Goal: Task Accomplishment & Management: Complete application form

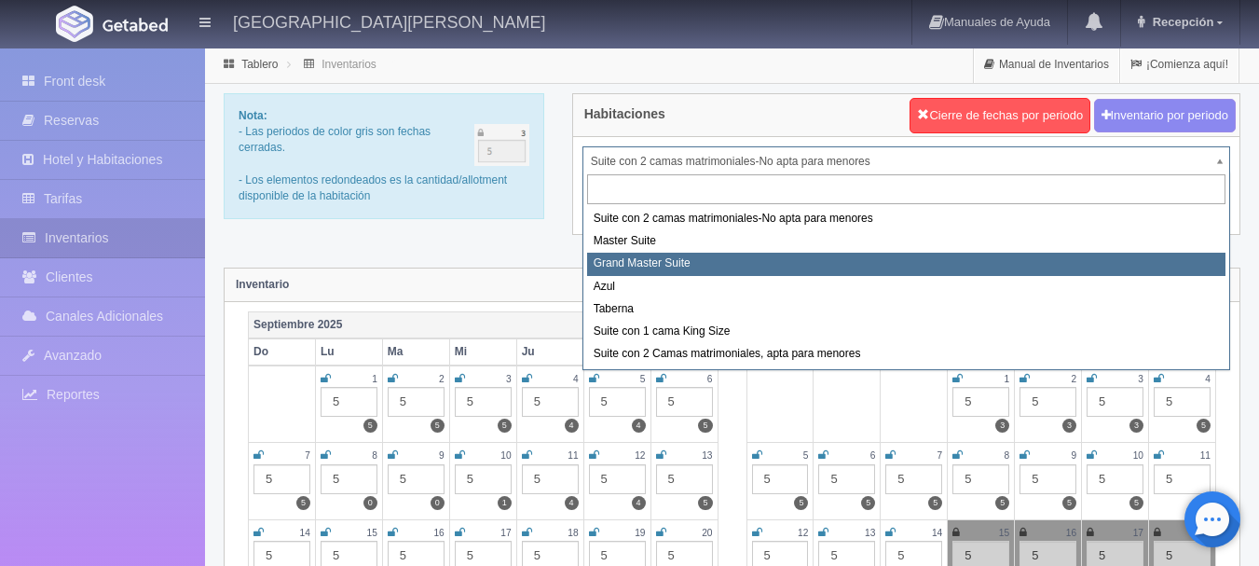
select select "1918"
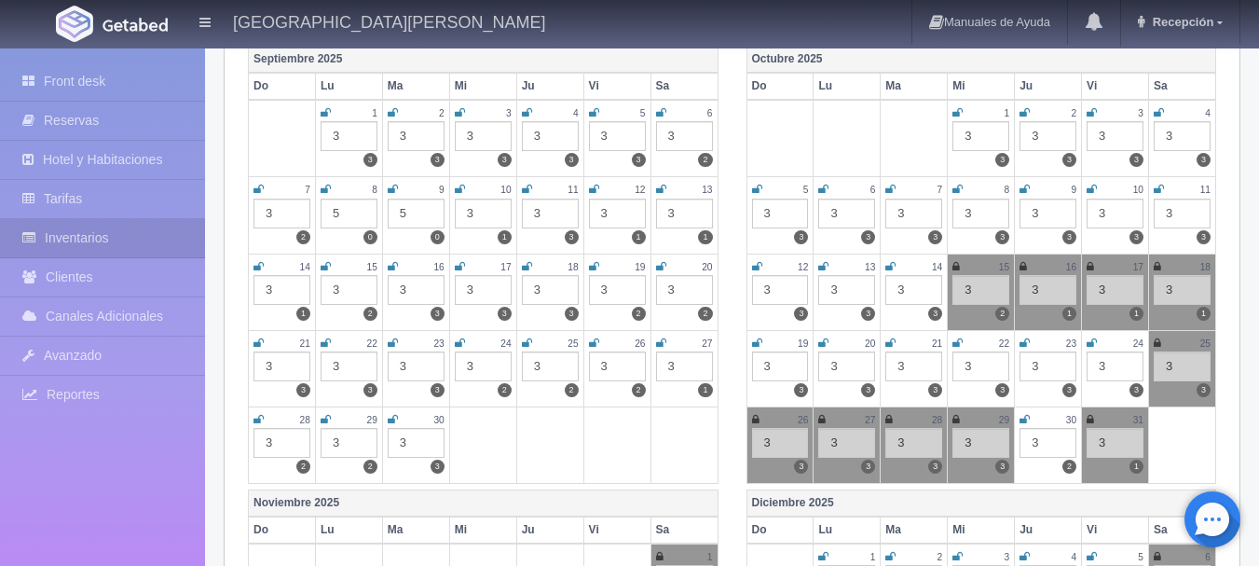
scroll to position [267, 0]
click at [1091, 263] on icon at bounding box center [1090, 265] width 7 height 11
click at [1159, 262] on icon at bounding box center [1157, 265] width 7 height 11
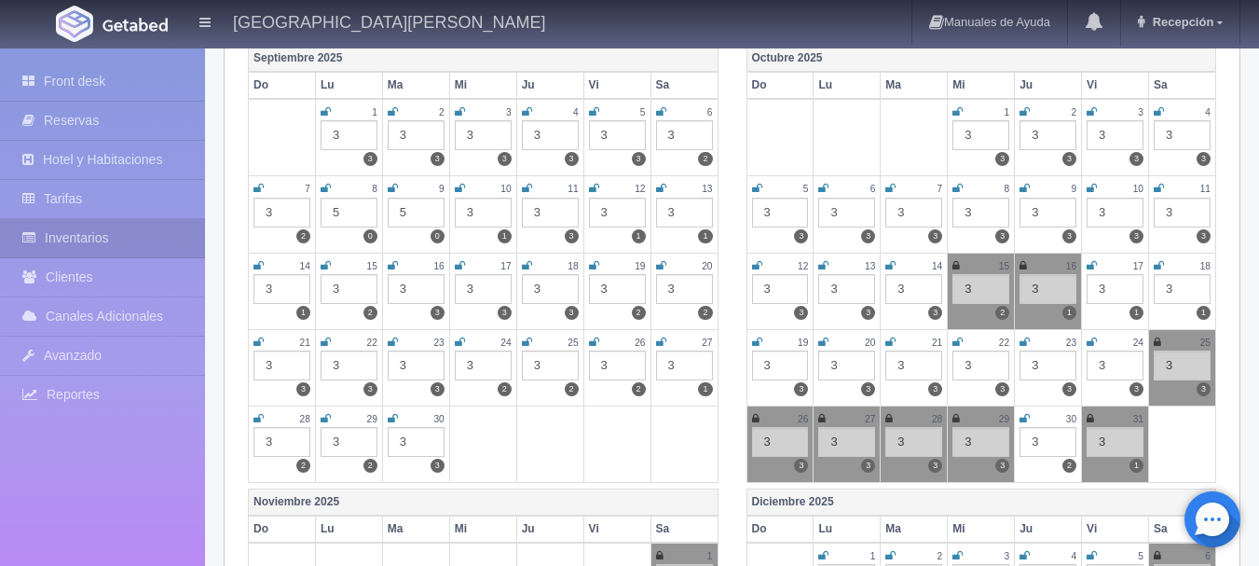
click at [148, 27] on img at bounding box center [135, 25] width 65 height 14
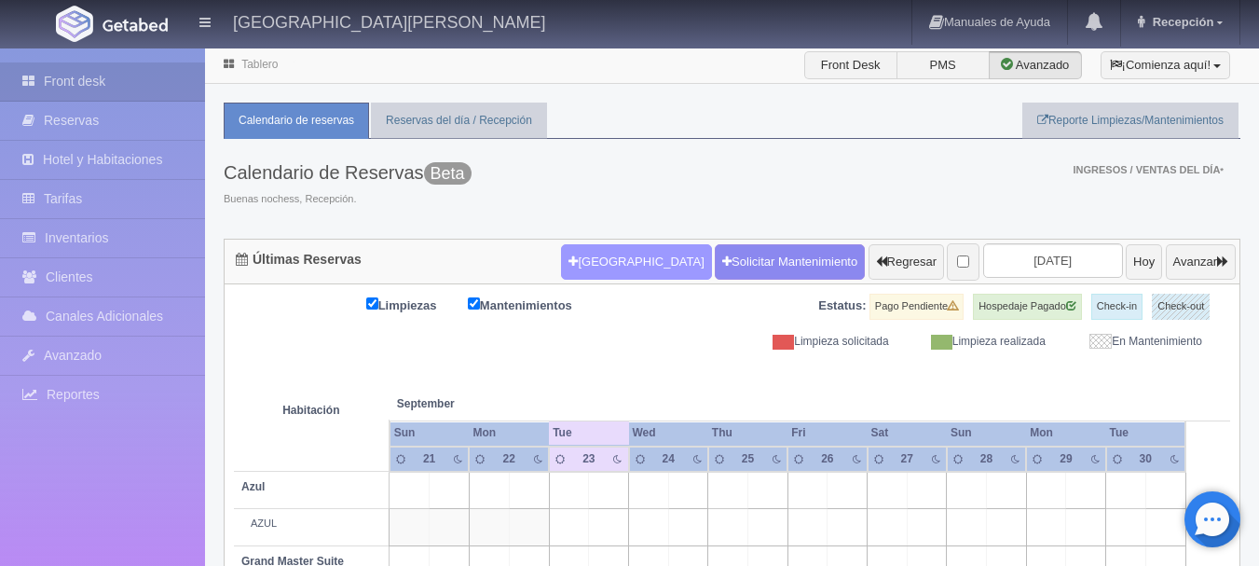
click at [574, 265] on button "[GEOGRAPHIC_DATA]" at bounding box center [636, 261] width 150 height 35
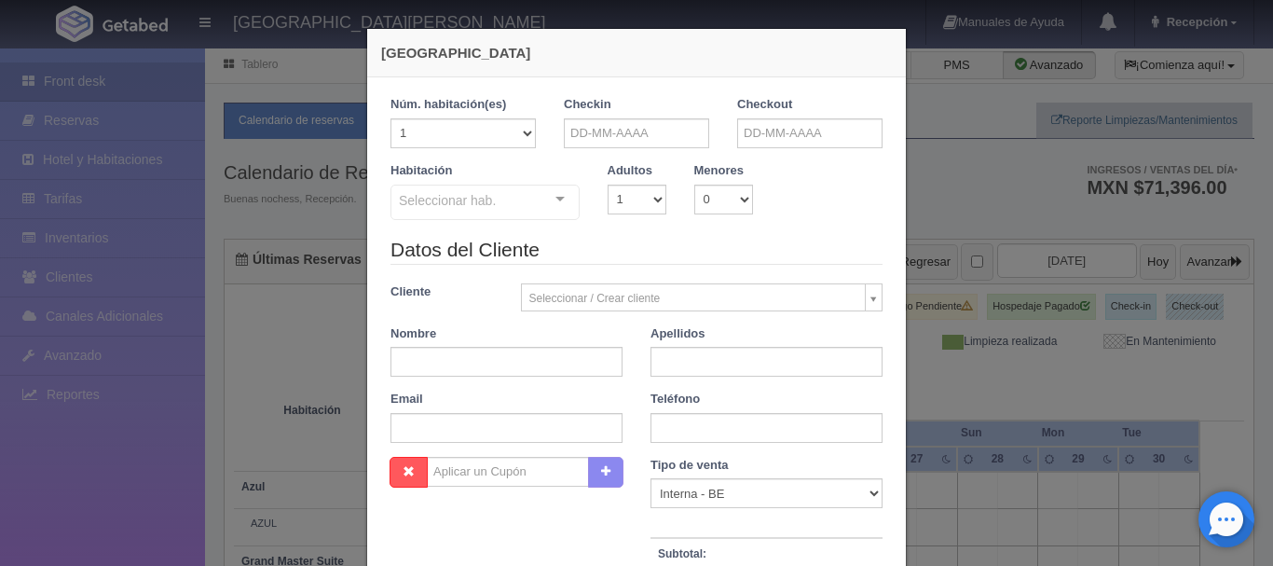
checkbox input "false"
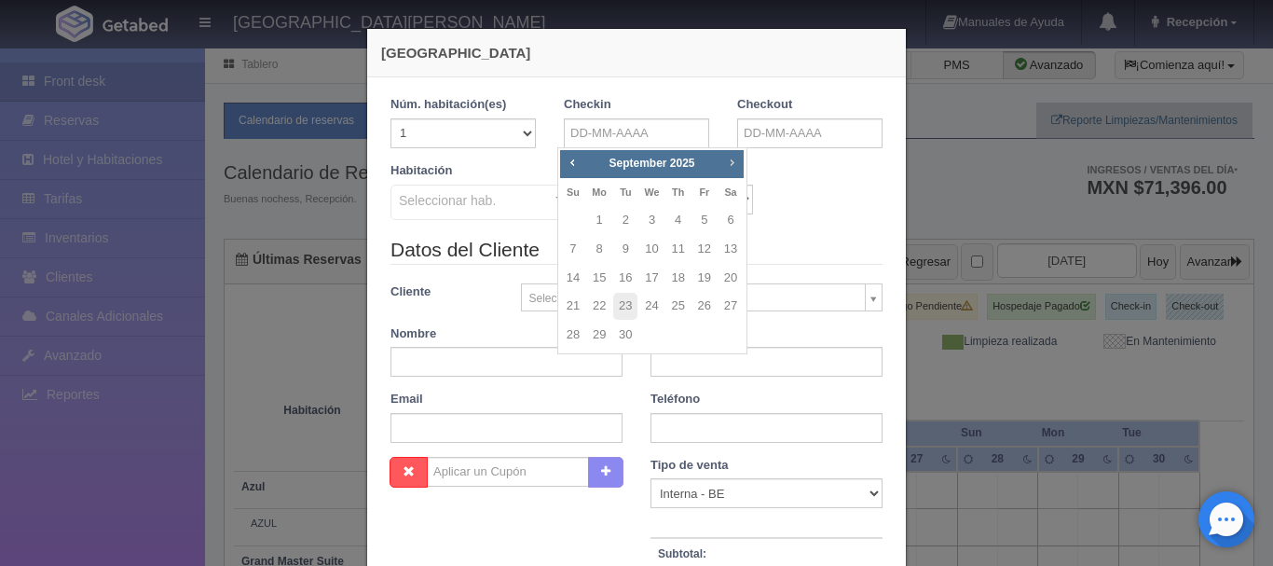
click at [733, 152] on link "Next" at bounding box center [732, 162] width 21 height 21
click at [701, 283] on link "17" at bounding box center [705, 278] width 24 height 27
type input "17-10-2025"
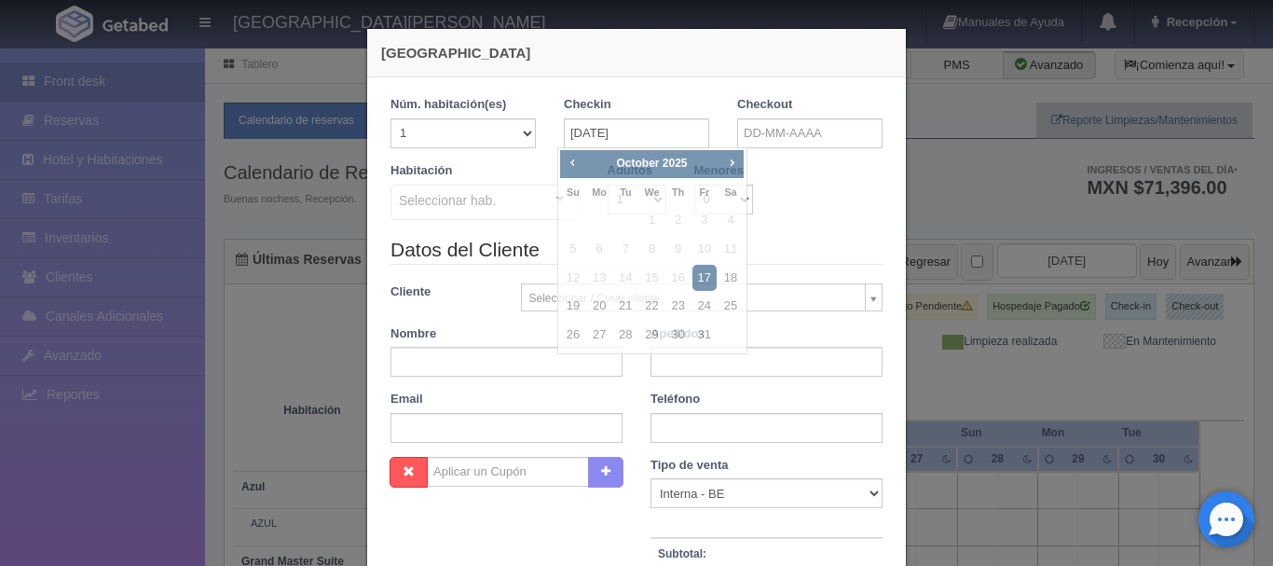
checkbox input "false"
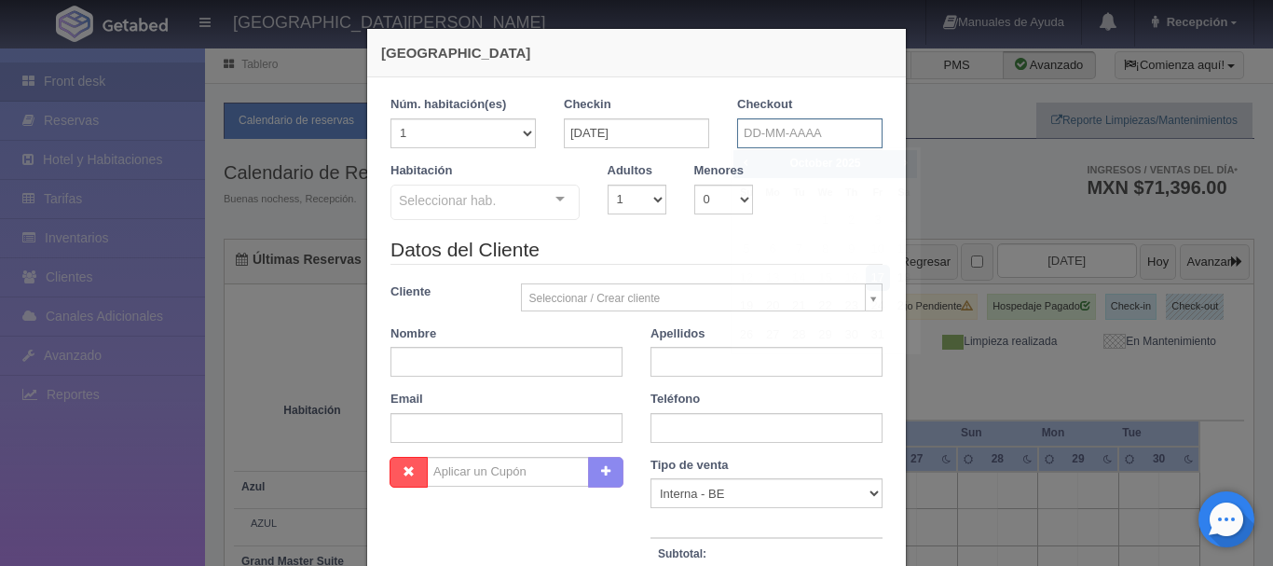
click at [789, 139] on input "text" at bounding box center [809, 133] width 145 height 30
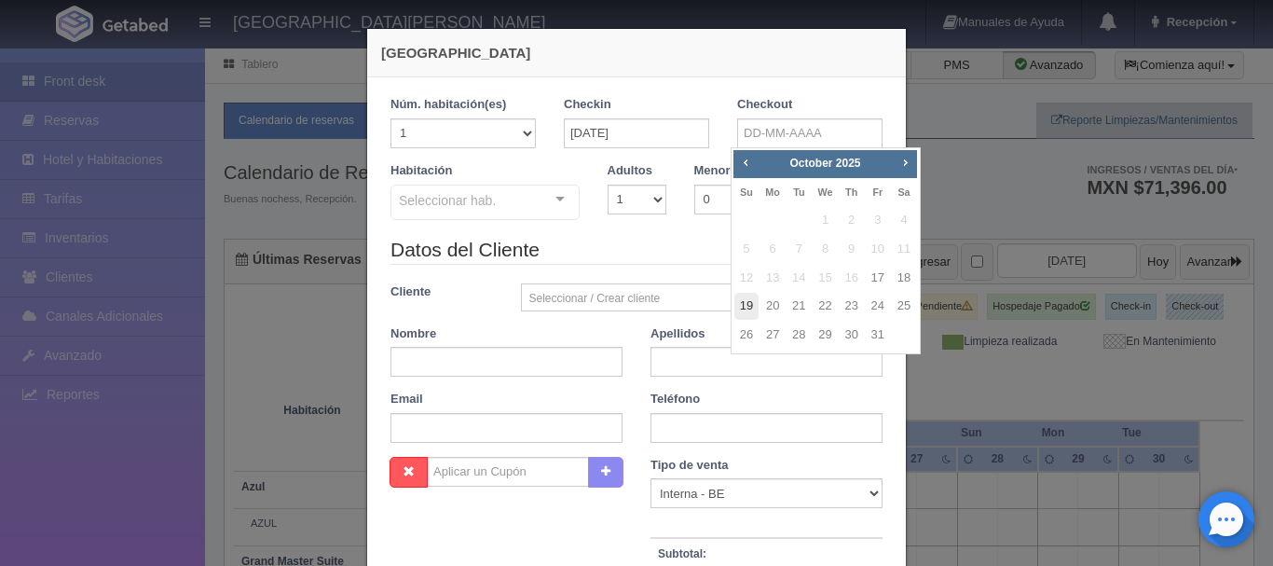
click at [743, 309] on link "19" at bounding box center [747, 306] width 24 height 27
type input "19-10-2025"
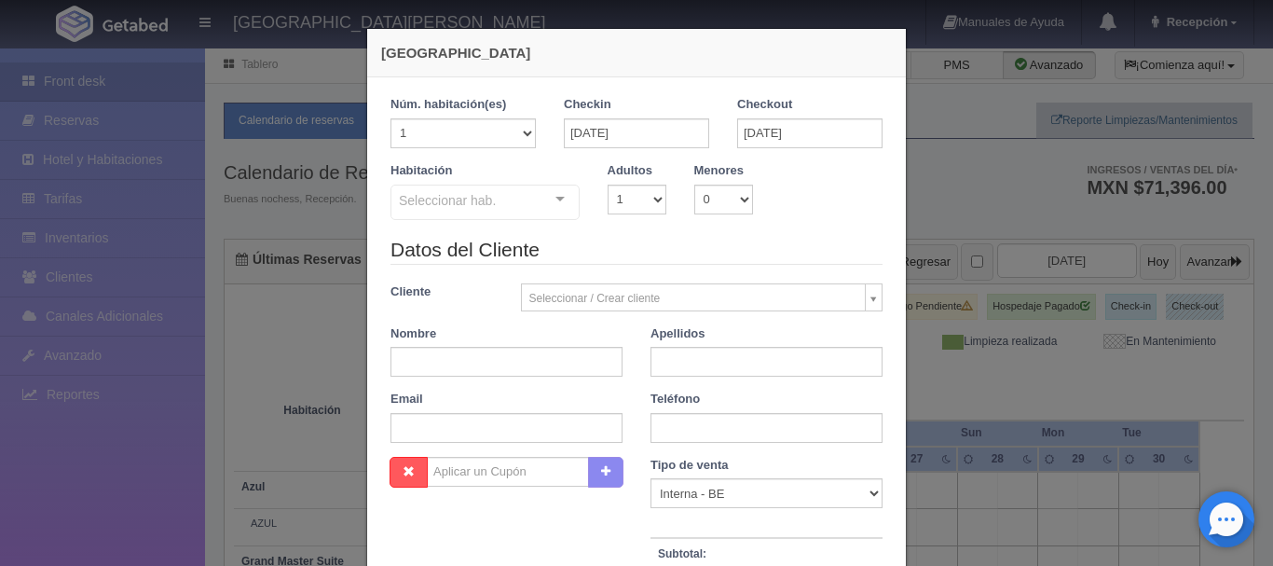
checkbox input "false"
click at [639, 194] on select "1 2 3 4 5 6 7 8 9 10" at bounding box center [637, 200] width 59 height 30
select select "2"
click at [608, 185] on select "1 2 3 4 5 6 7 8 9 10" at bounding box center [637, 200] width 59 height 30
click at [538, 201] on div "Seleccionar hab. Suite con 2 camas matrimoniales-No apta para menores Suite con…" at bounding box center [485, 203] width 189 height 37
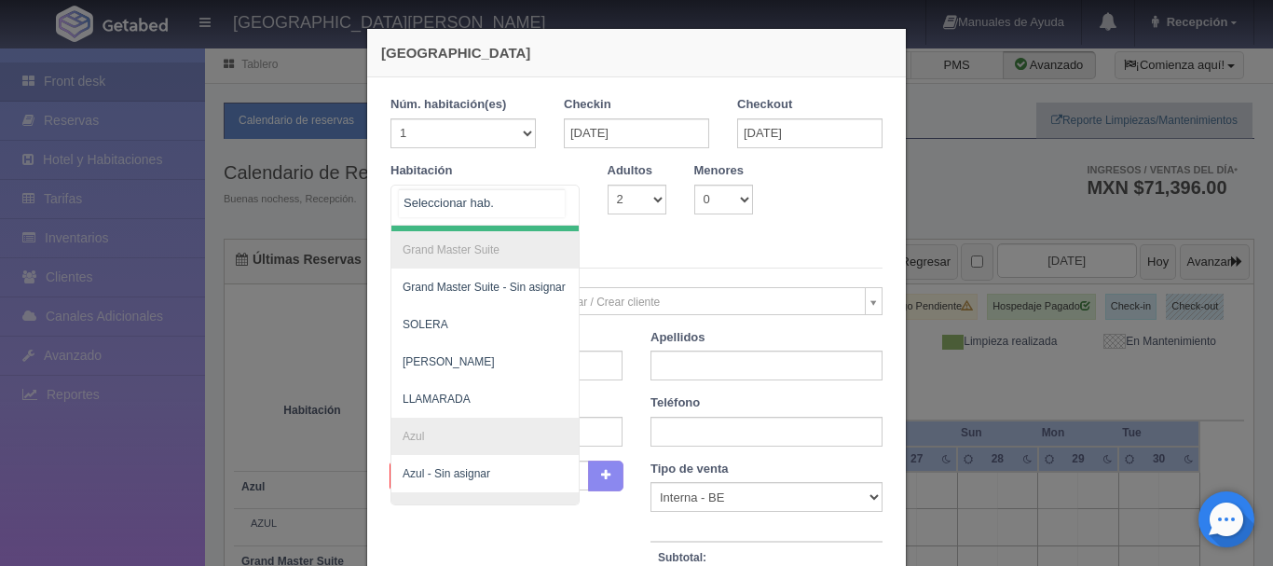
scroll to position [220, 0]
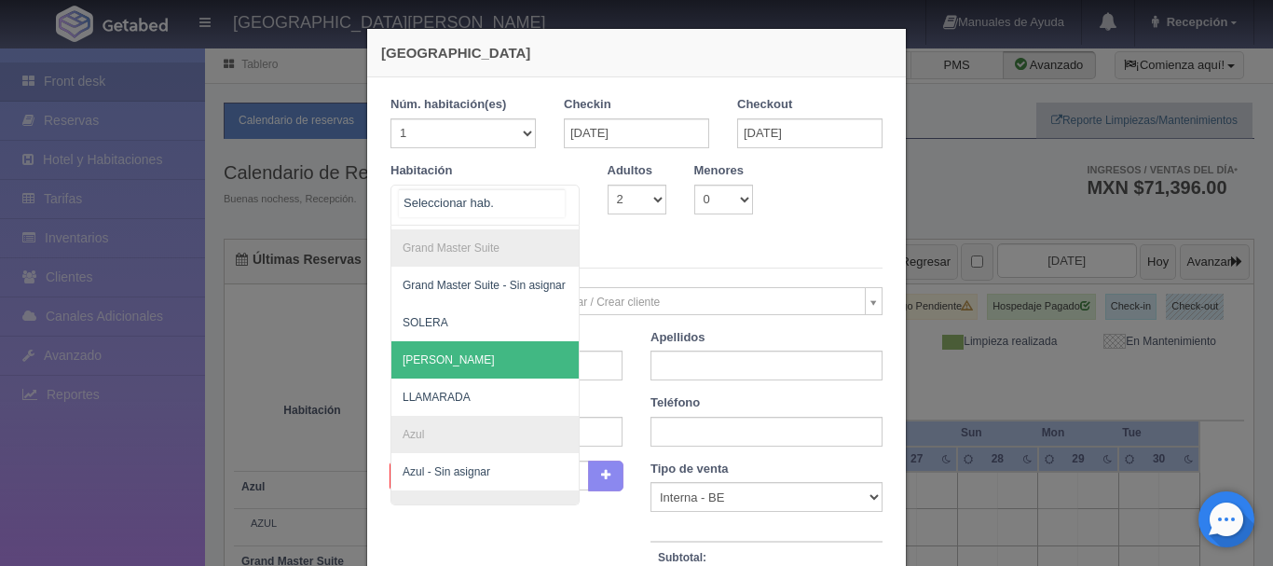
click at [459, 367] on span "[PERSON_NAME]" at bounding box center [576, 359] width 368 height 37
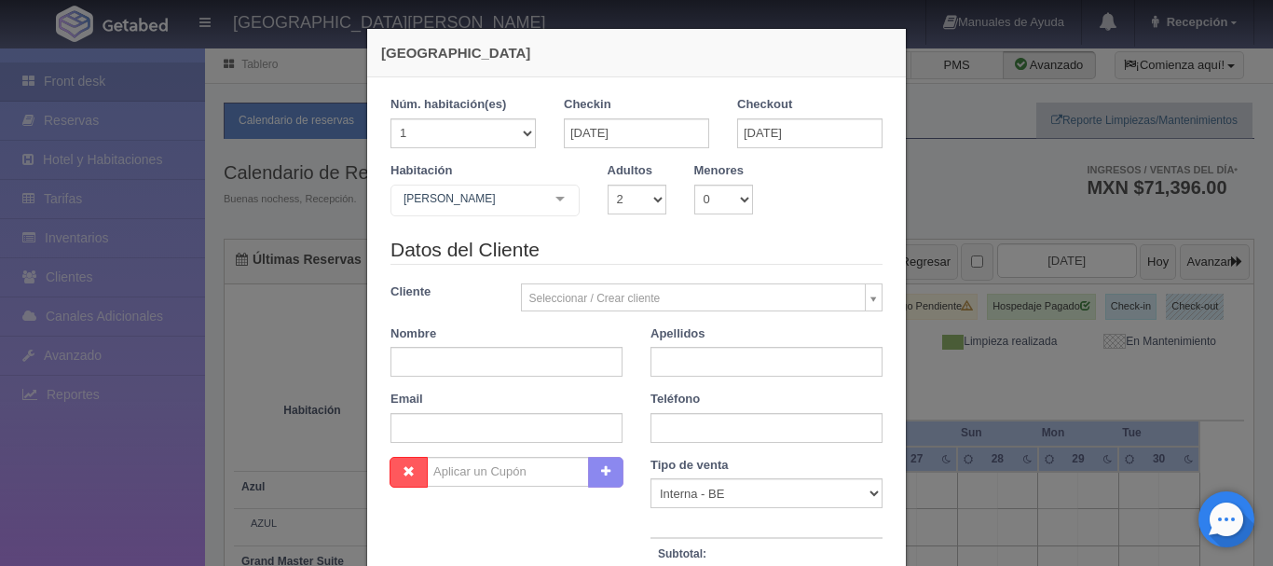
checkbox input "false"
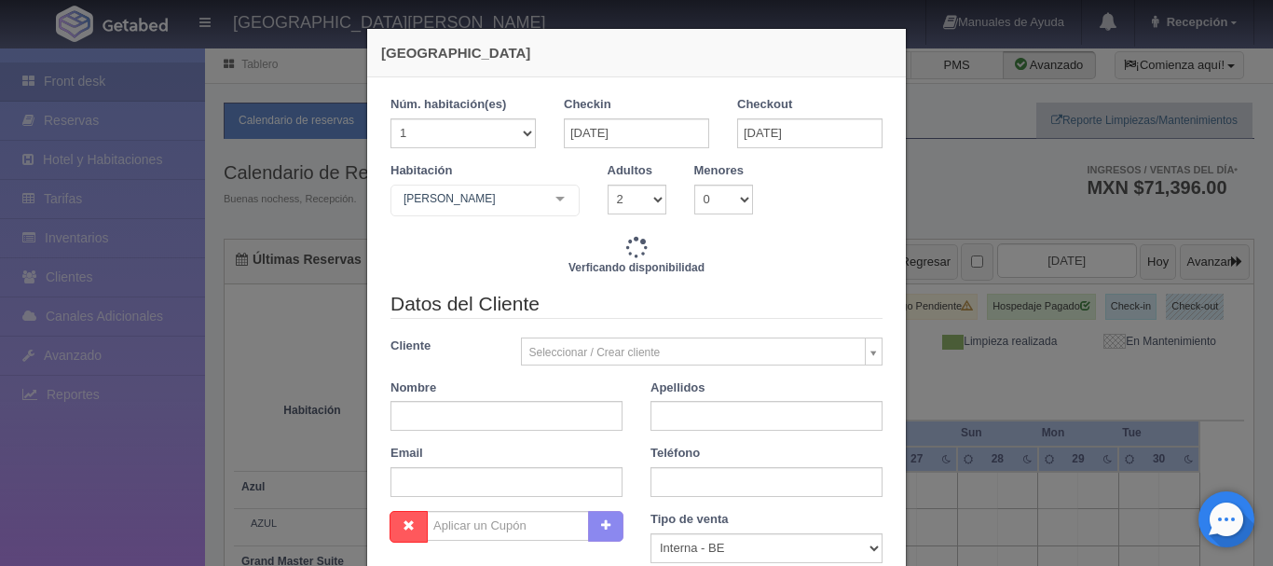
type input "13680.00"
checkbox input "false"
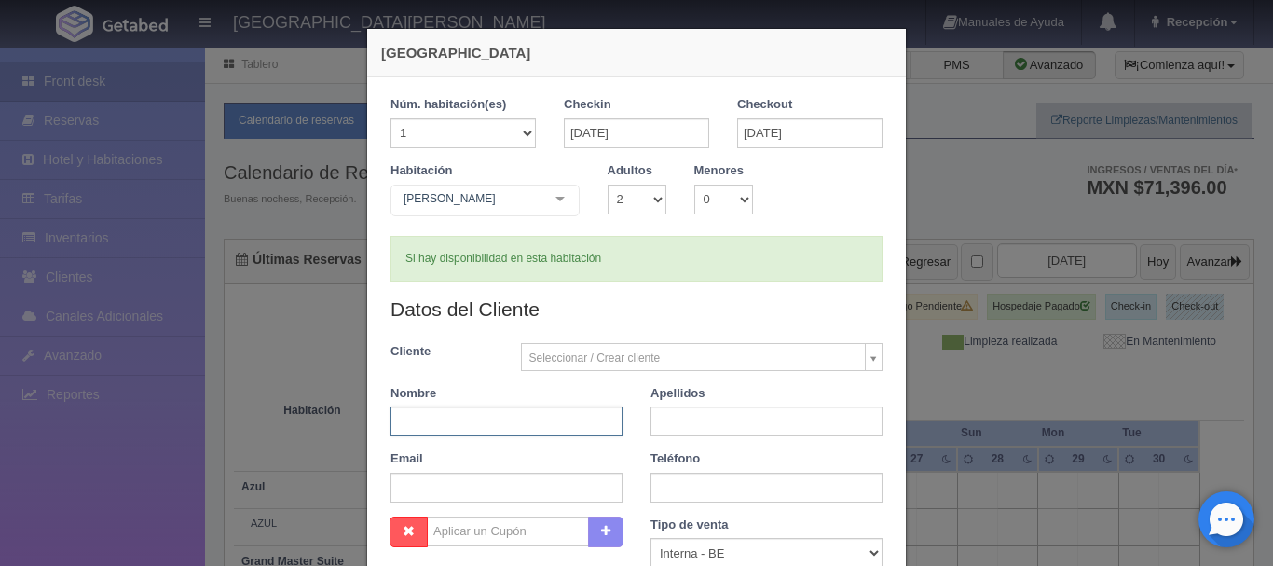
click at [551, 428] on input "text" at bounding box center [507, 421] width 232 height 30
type input "ISABELLA"
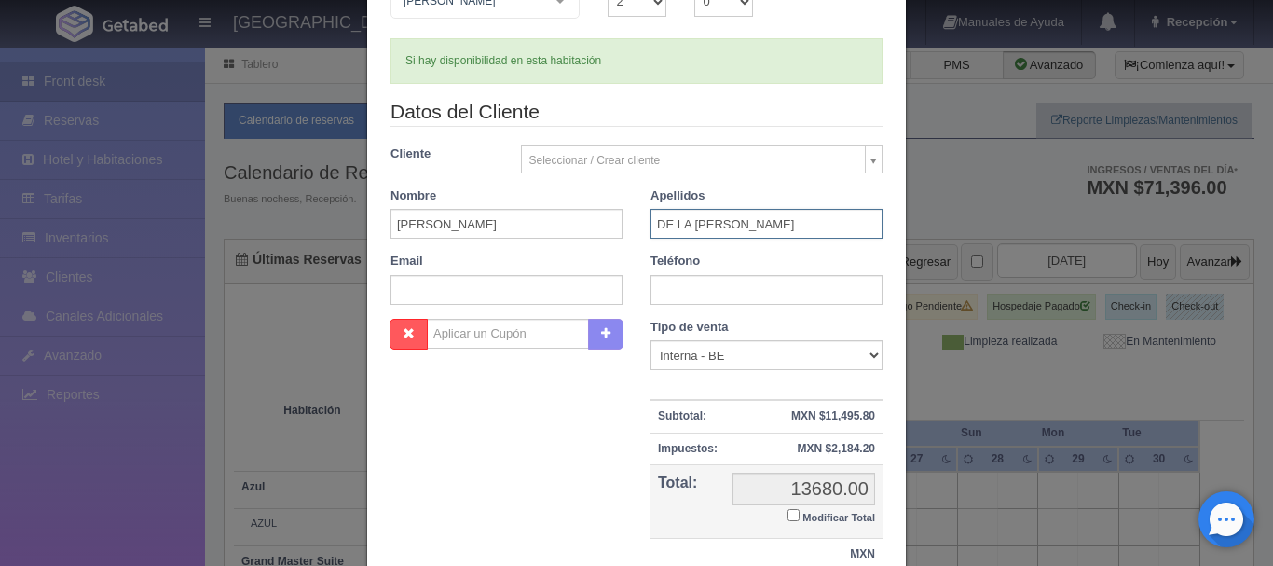
scroll to position [350, 0]
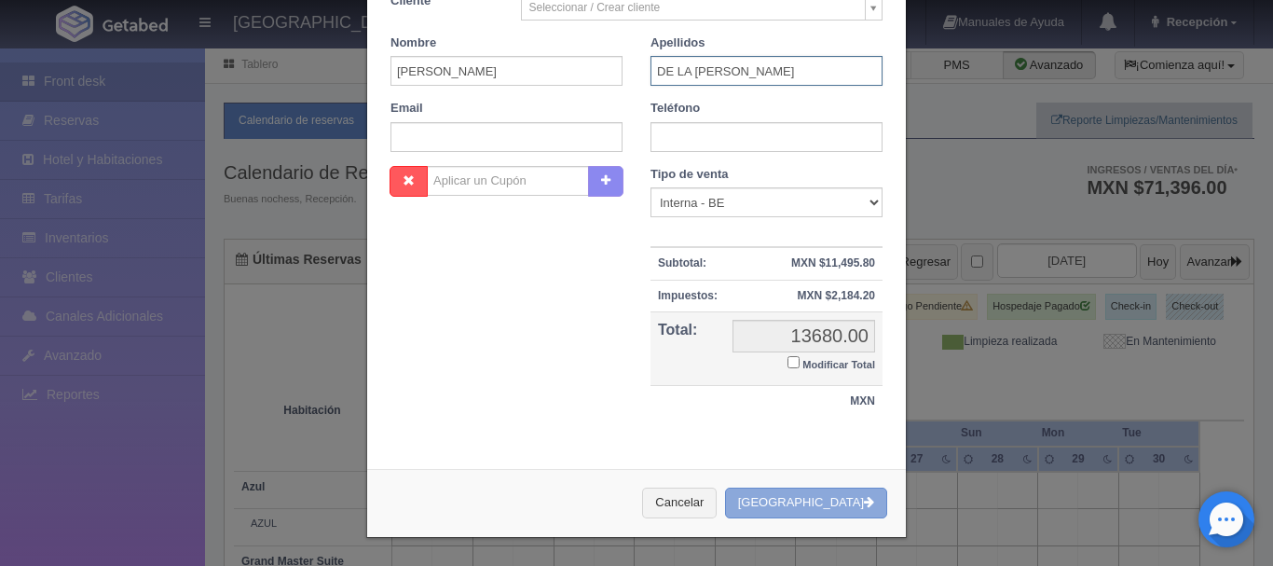
type input "DE LA CRUZ"
click at [843, 515] on button "[GEOGRAPHIC_DATA]" at bounding box center [806, 503] width 162 height 31
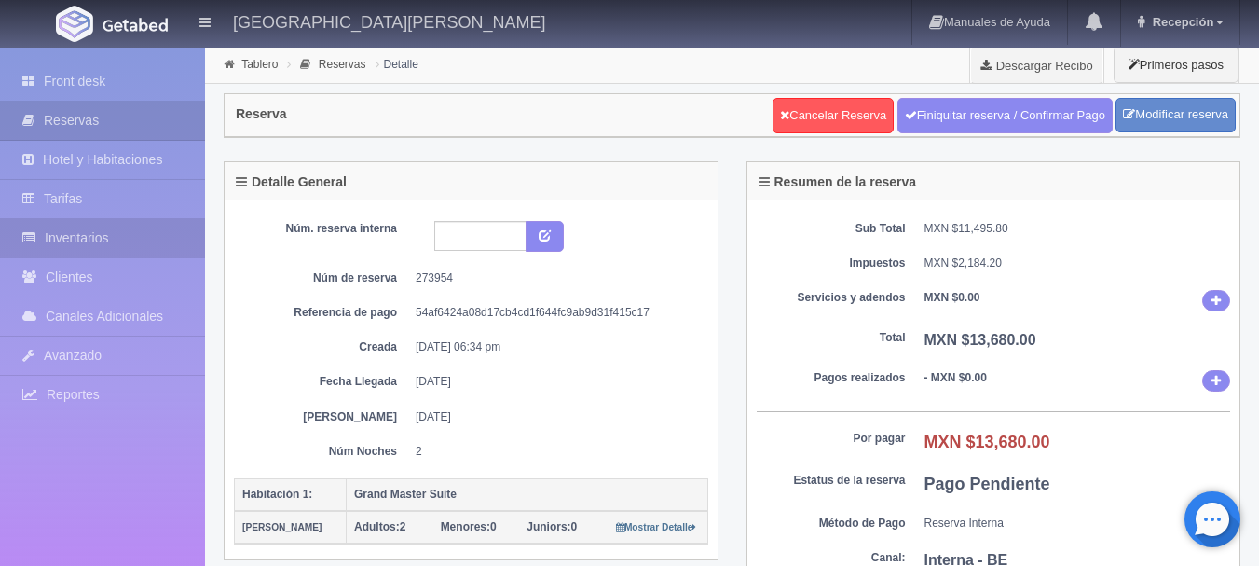
click at [107, 253] on link "Inventarios" at bounding box center [102, 238] width 205 height 38
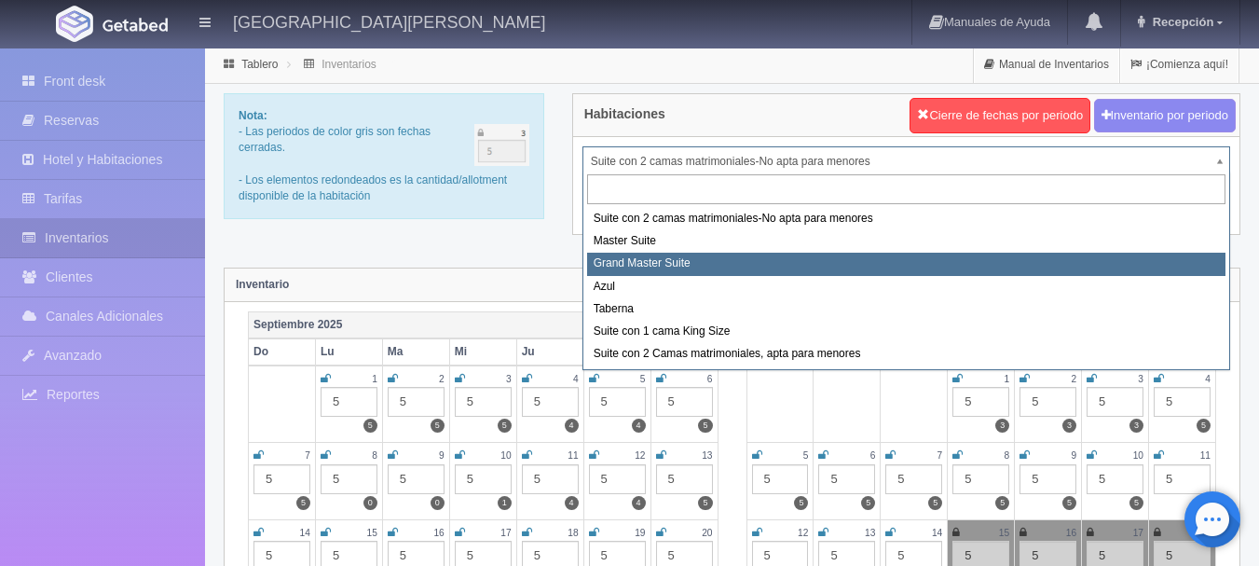
select select "1918"
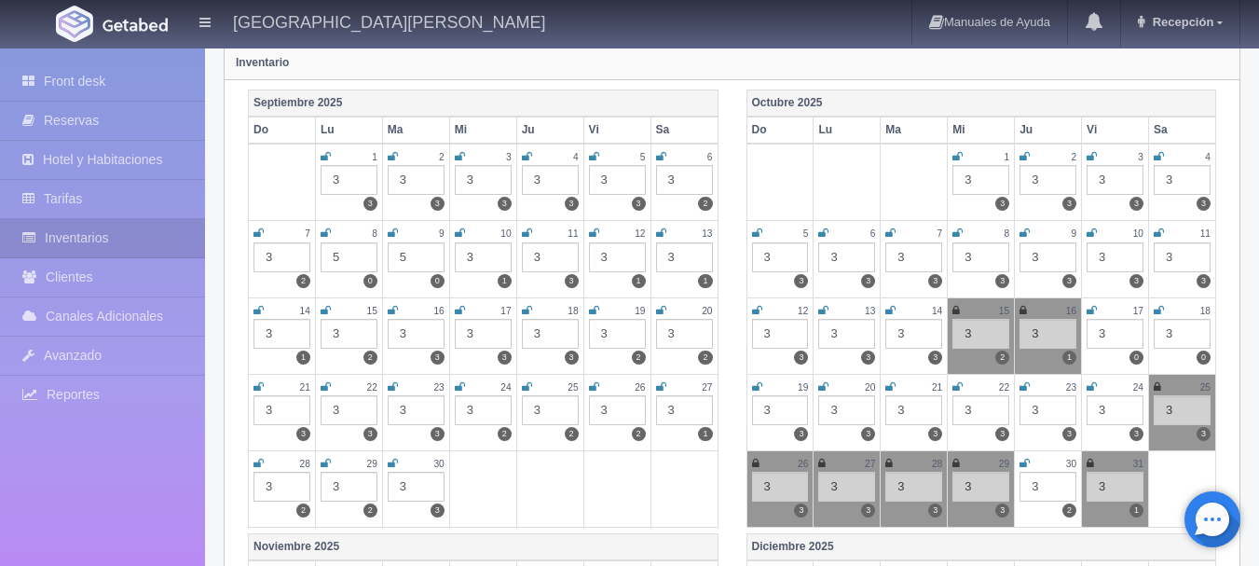
scroll to position [223, 0]
click at [1093, 311] on icon at bounding box center [1092, 309] width 10 height 11
click at [1161, 307] on icon at bounding box center [1159, 309] width 10 height 11
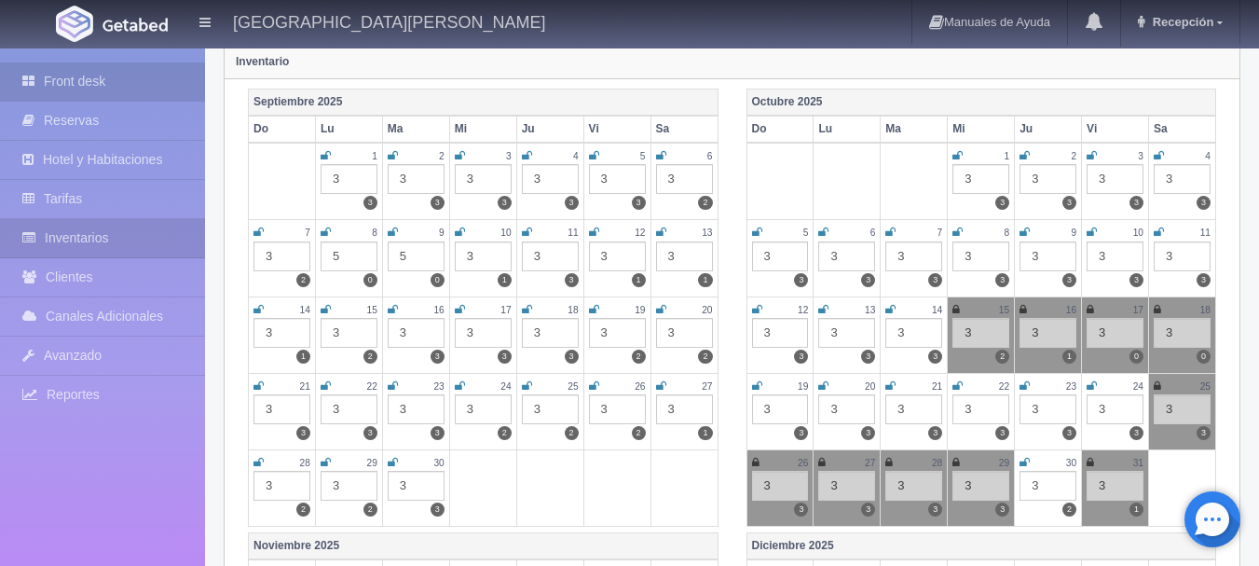
click at [134, 73] on link "Front desk" at bounding box center [102, 81] width 205 height 38
